Goal: Information Seeking & Learning: Learn about a topic

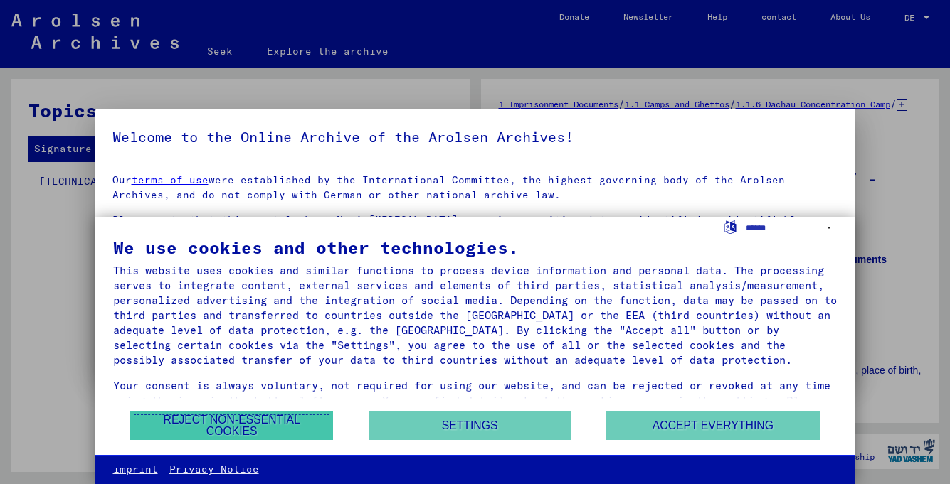
click at [296, 422] on font "Reject non-essential cookies" at bounding box center [232, 425] width 137 height 23
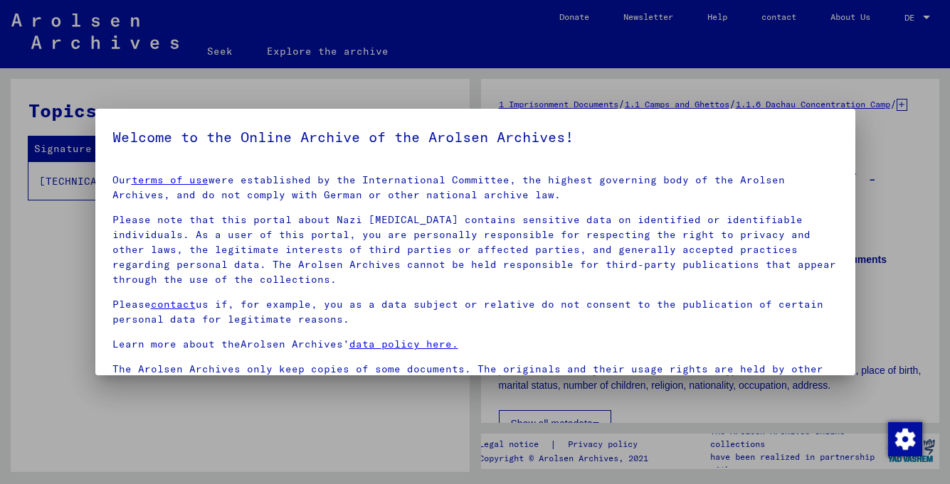
click at [556, 324] on p "Please contact us if, for example, you as a data subject or relative do not con…" at bounding box center [475, 312] width 726 height 30
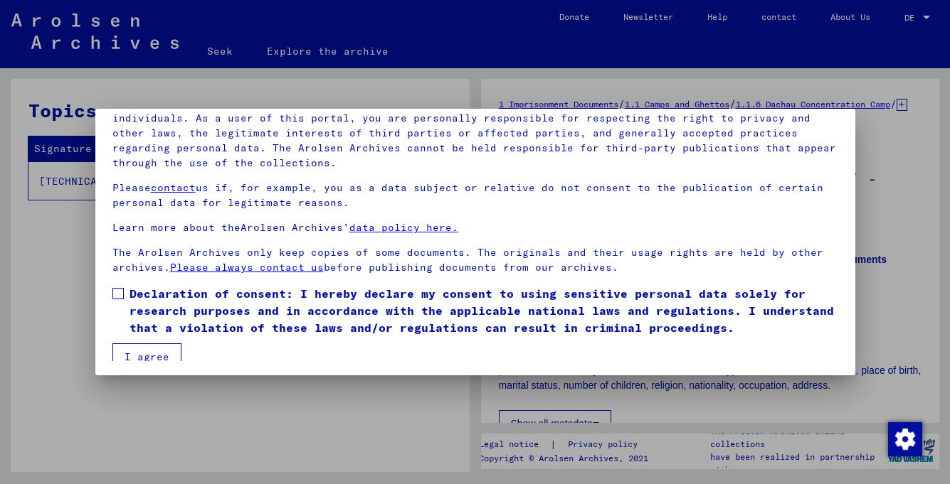
scroll to position [119, 0]
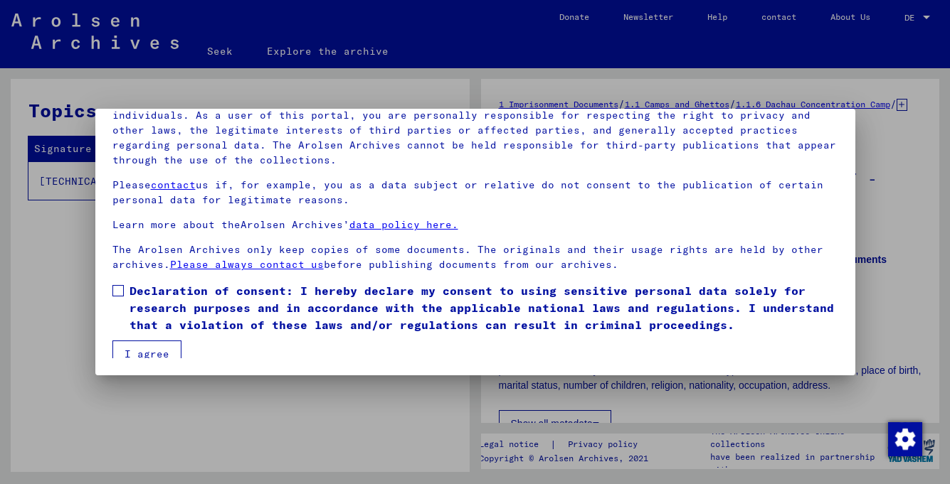
click at [119, 289] on span at bounding box center [117, 290] width 11 height 11
click at [147, 354] on font "I agree" at bounding box center [146, 354] width 45 height 13
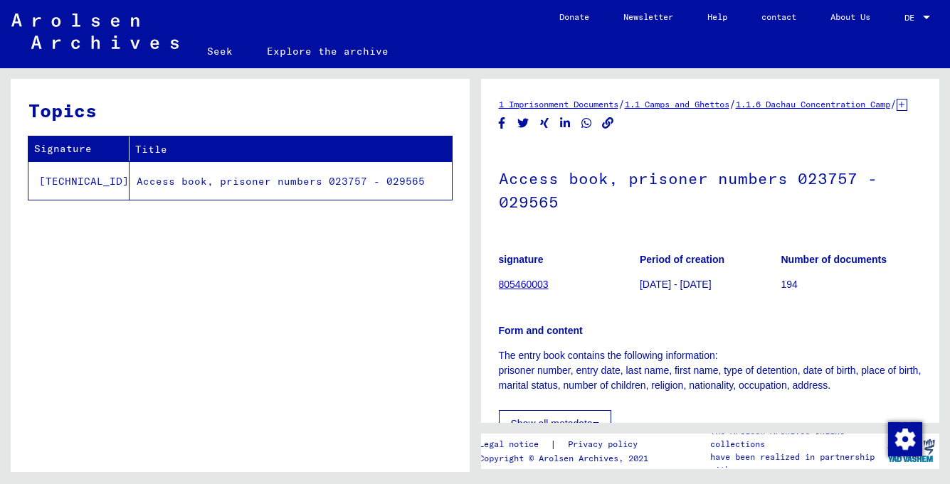
click at [275, 319] on div "Topics Signature Title [TECHNICAL_ID] Access book, prisoner numbers 023757 - 02…" at bounding box center [240, 281] width 459 height 404
click at [604, 288] on figure "signature 805460003" at bounding box center [569, 275] width 140 height 64
click at [304, 179] on font "Access book, prisoner numbers 023757 - 029565" at bounding box center [281, 181] width 288 height 13
click at [605, 103] on font "1 Imprisonment Documents" at bounding box center [558, 104] width 119 height 11
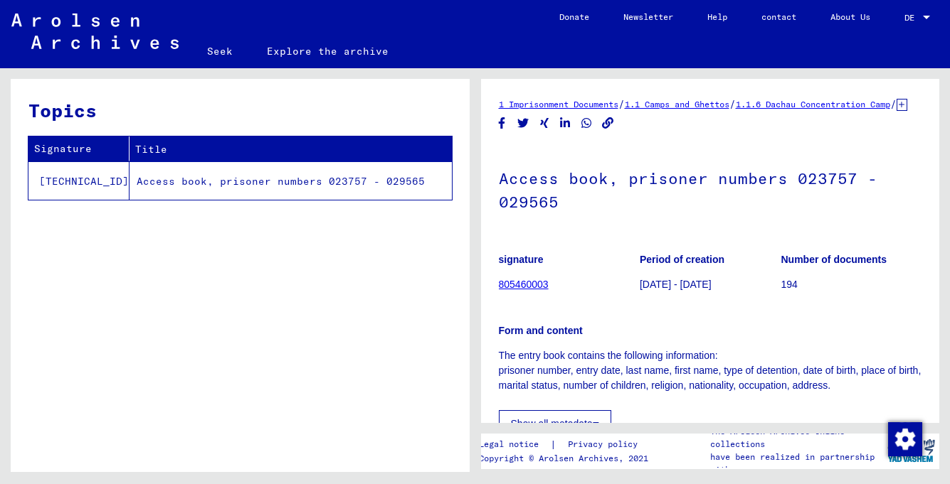
click at [620, 260] on figure "signature 805460003" at bounding box center [569, 275] width 140 height 64
